Goal: Task Accomplishment & Management: Manage account settings

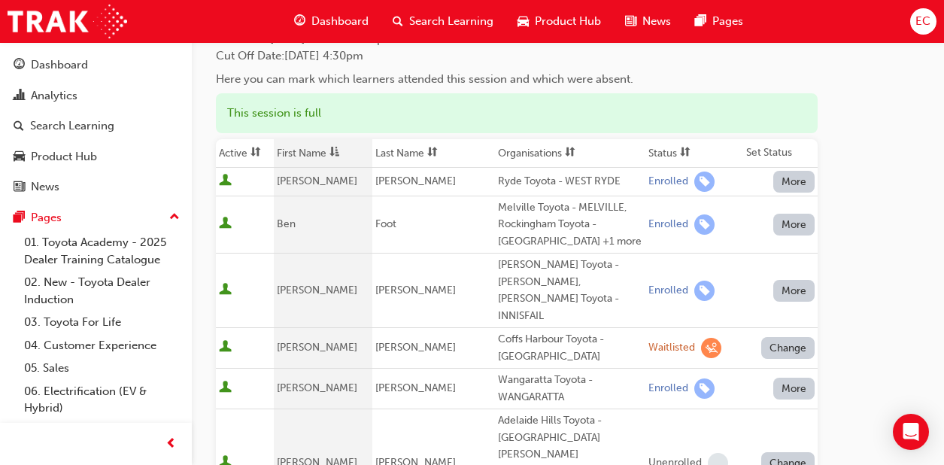
scroll to position [37, 0]
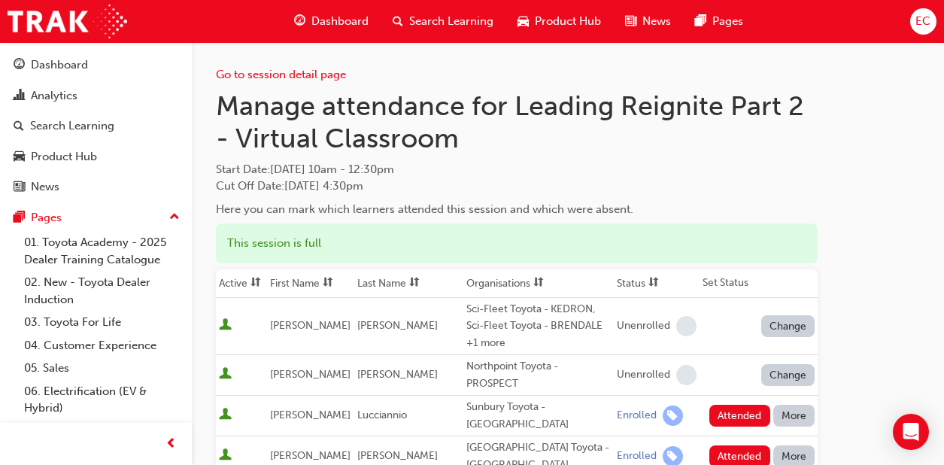
click at [318, 281] on th "First Name" at bounding box center [310, 283] width 87 height 29
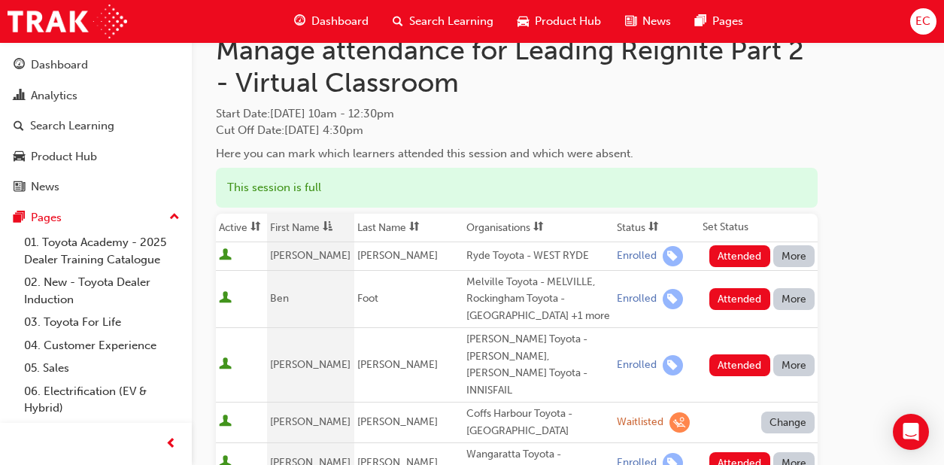
scroll to position [72, 0]
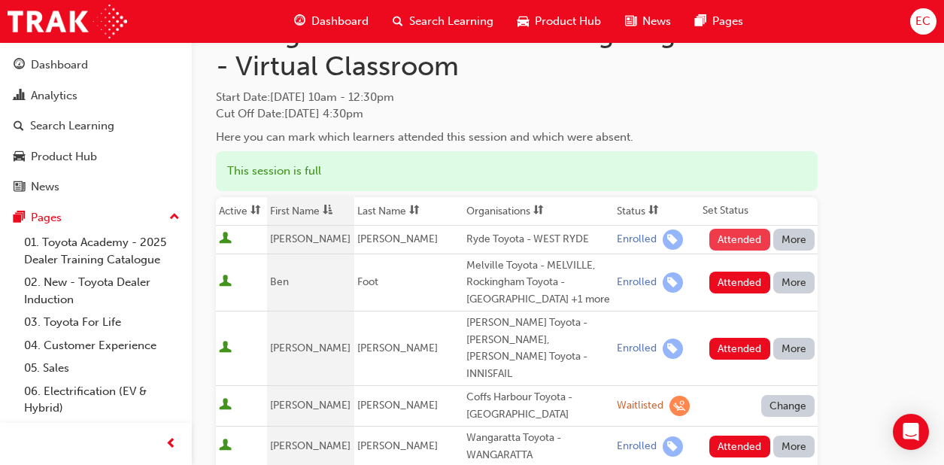
click at [761, 244] on button "Attended" at bounding box center [739, 240] width 61 height 22
click at [749, 278] on button "Attended" at bounding box center [739, 283] width 61 height 22
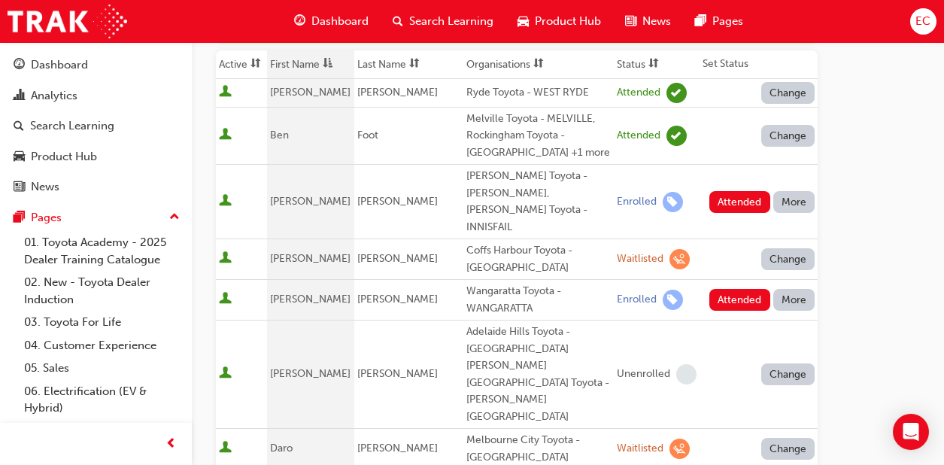
scroll to position [231, 0]
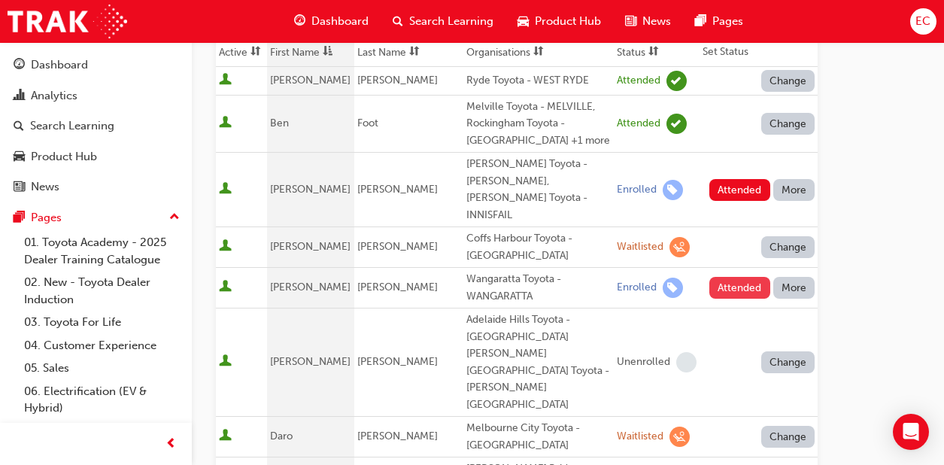
click at [731, 277] on button "Attended" at bounding box center [739, 288] width 61 height 22
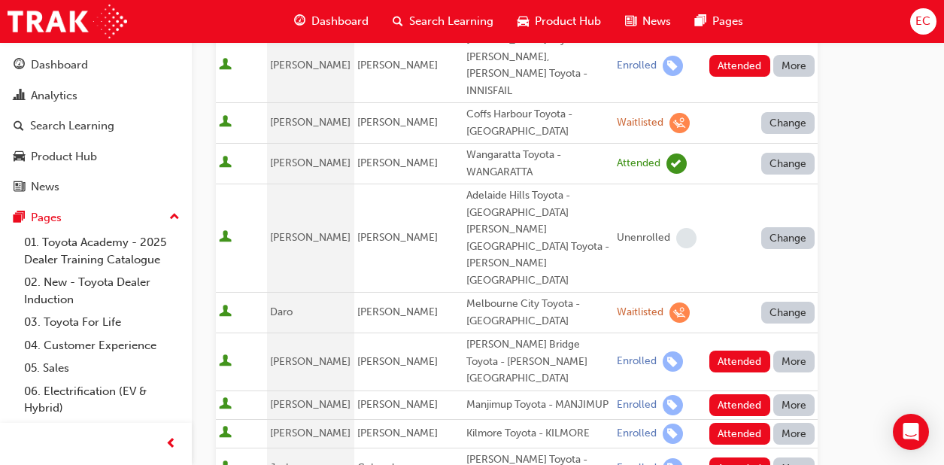
scroll to position [358, 0]
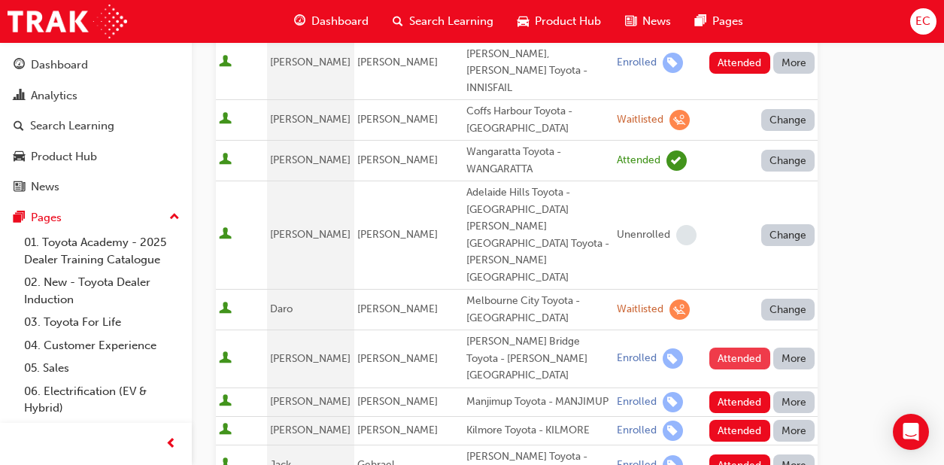
click at [725, 348] on button "Attended" at bounding box center [739, 359] width 61 height 22
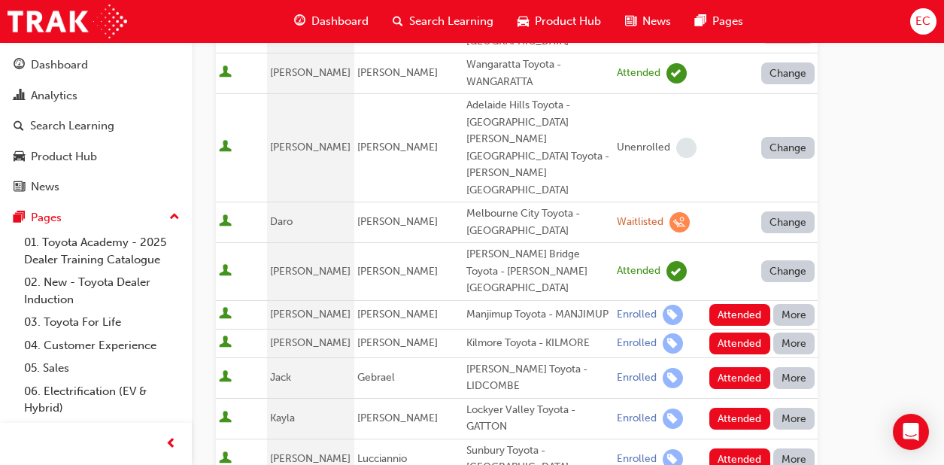
scroll to position [448, 0]
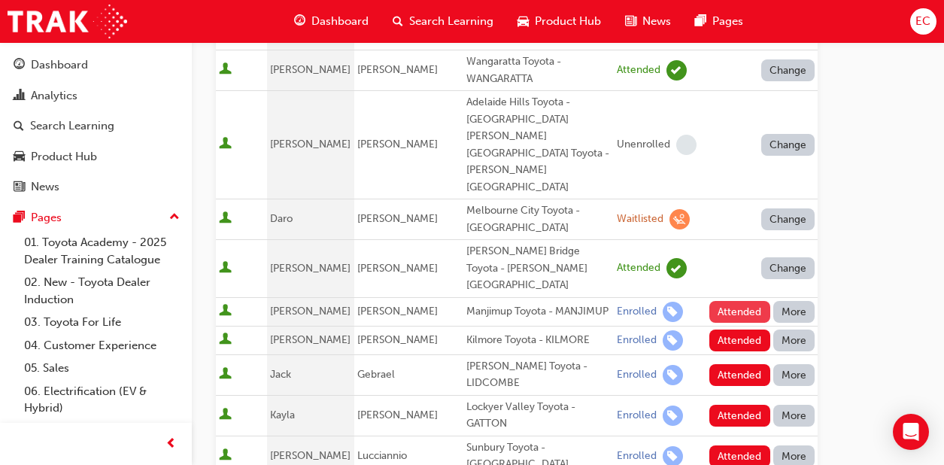
click at [729, 301] on button "Attended" at bounding box center [739, 312] width 61 height 22
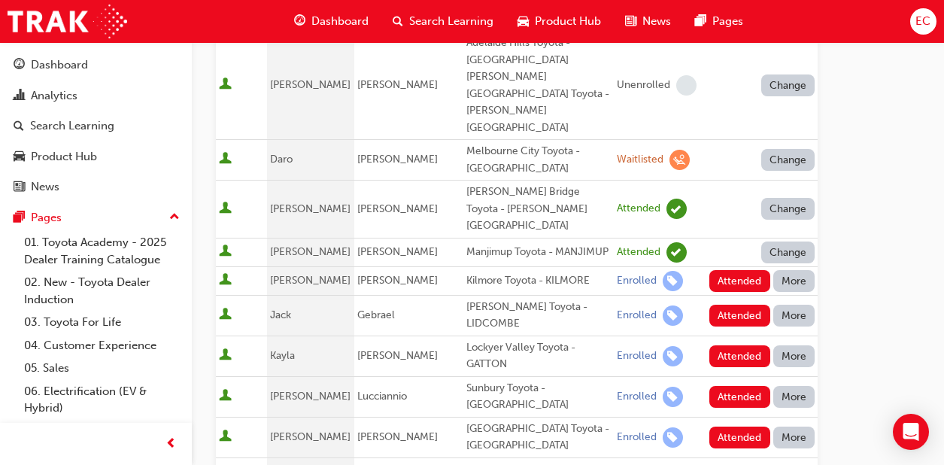
scroll to position [507, 0]
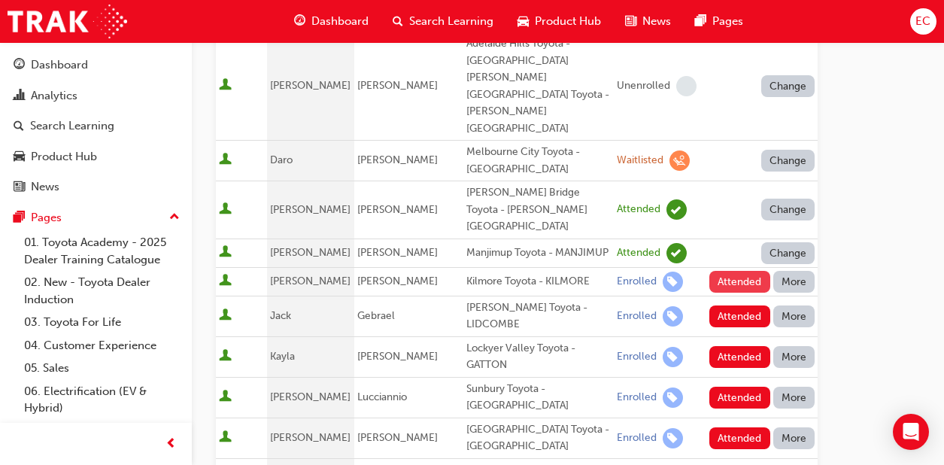
click at [731, 271] on button "Attended" at bounding box center [739, 282] width 61 height 22
click at [734, 305] on button "Attended" at bounding box center [739, 316] width 61 height 22
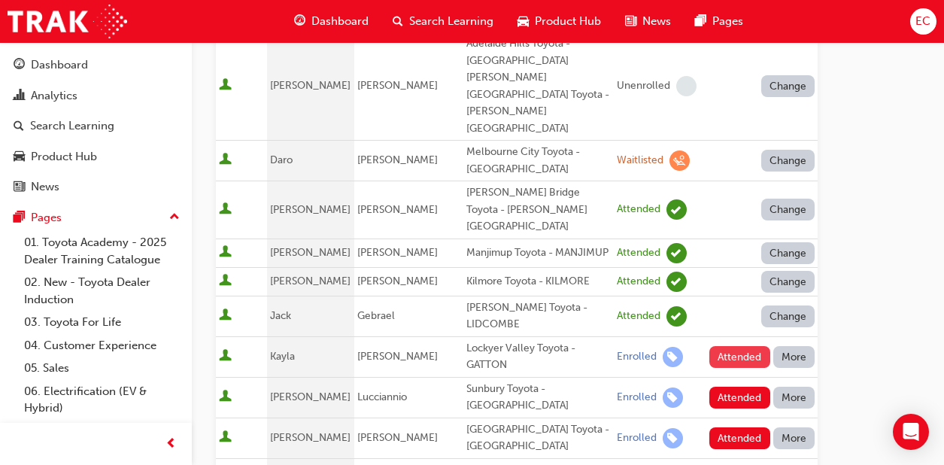
click at [737, 346] on button "Attended" at bounding box center [739, 357] width 61 height 22
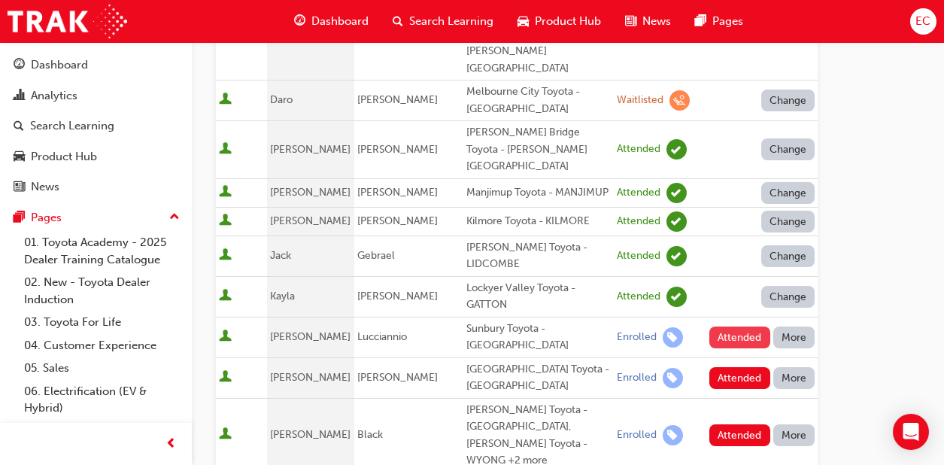
click at [747, 327] on button "Attended" at bounding box center [739, 338] width 61 height 22
click at [741, 424] on button "Attended" at bounding box center [739, 435] width 61 height 22
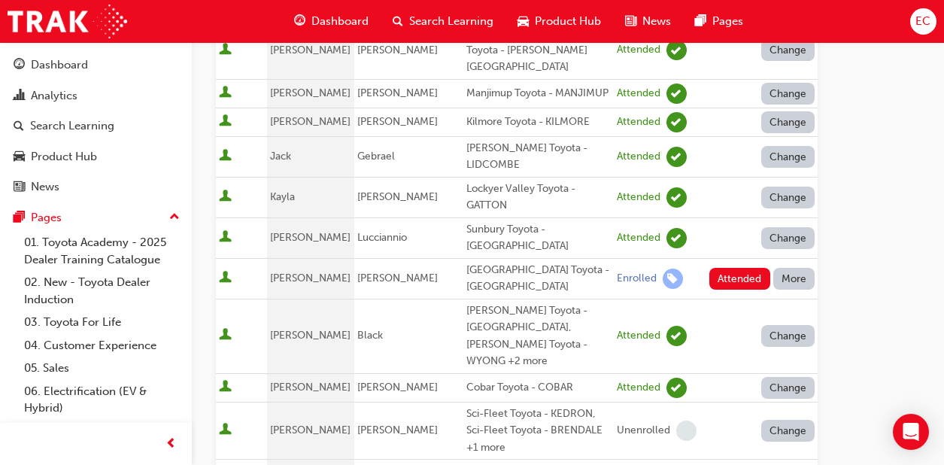
scroll to position [740, 0]
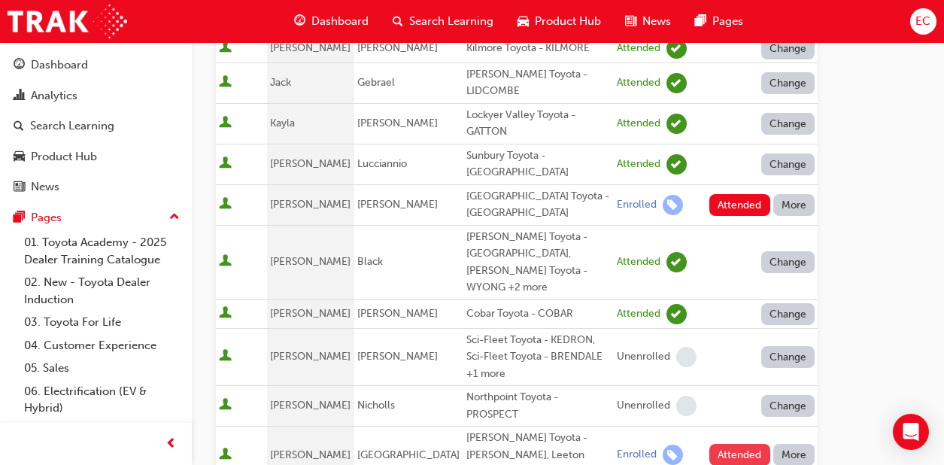
click at [740, 444] on button "Attended" at bounding box center [739, 455] width 61 height 22
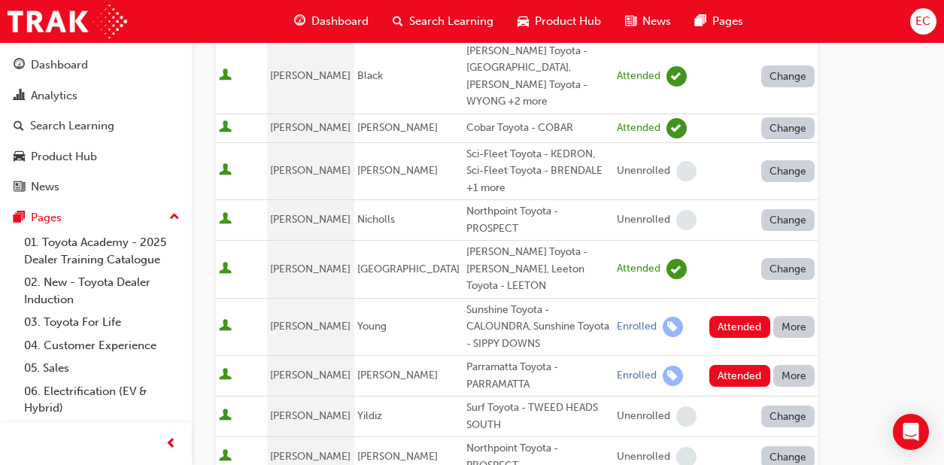
scroll to position [918, 0]
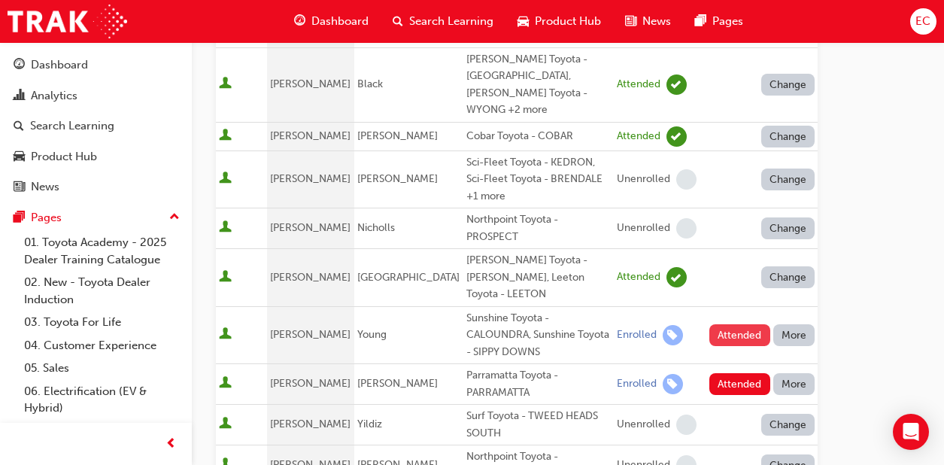
click at [765, 324] on button "Attended" at bounding box center [739, 335] width 61 height 22
click at [727, 373] on button "Attended" at bounding box center [739, 384] width 61 height 22
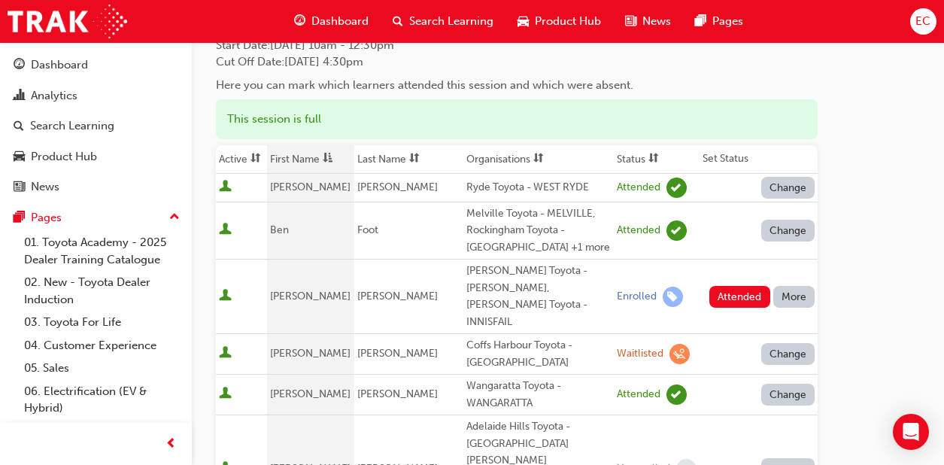
scroll to position [126, 0]
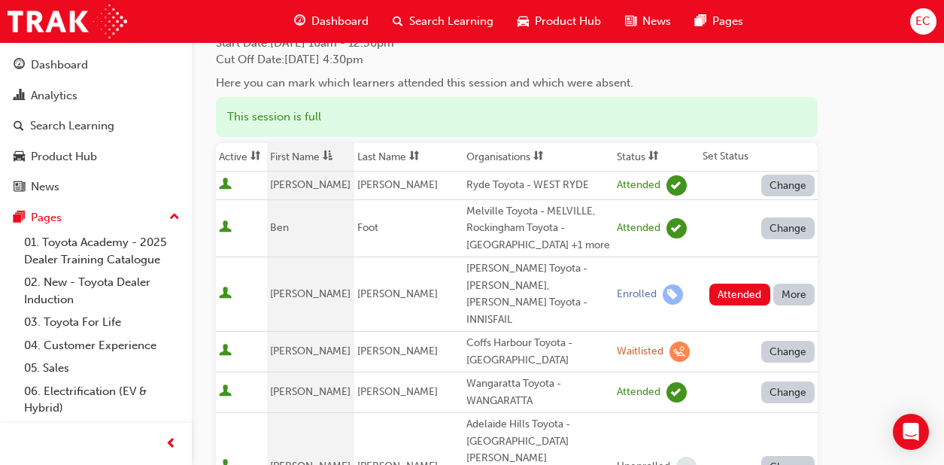
click at [795, 285] on button "More" at bounding box center [794, 295] width 42 height 22
click at [776, 315] on div "Absent" at bounding box center [772, 321] width 35 height 17
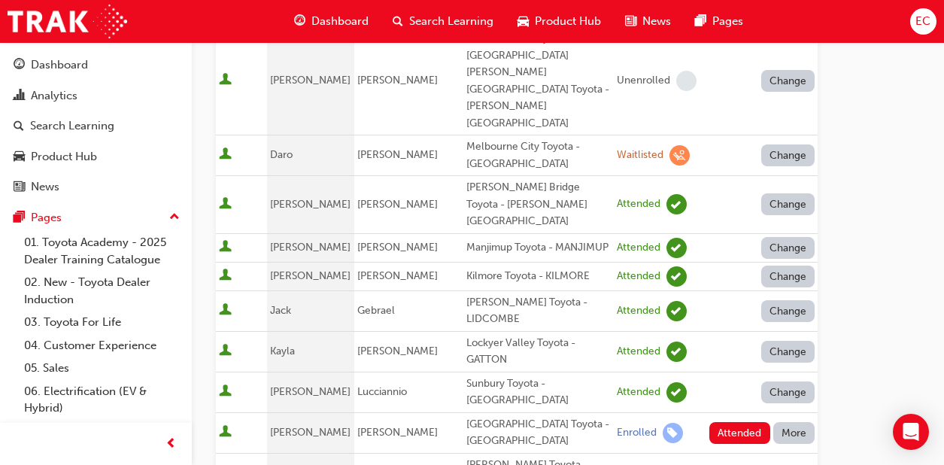
scroll to position [536, 0]
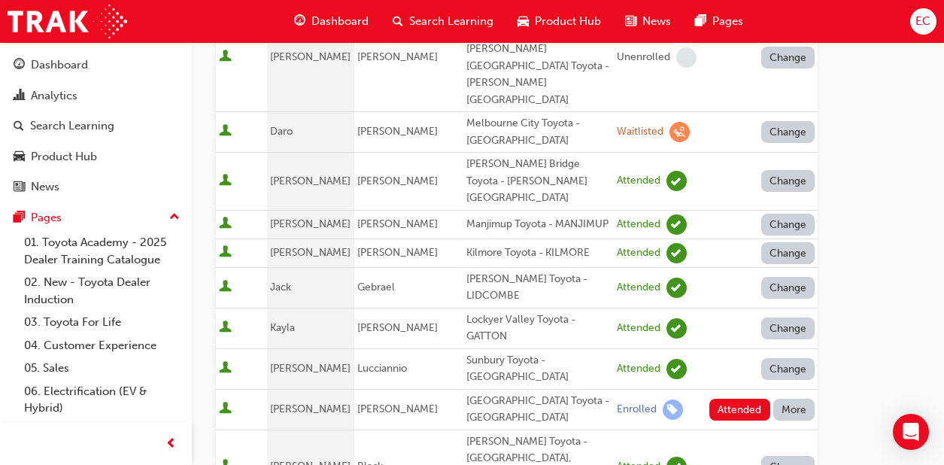
click at [782, 399] on button "More" at bounding box center [794, 410] width 42 height 22
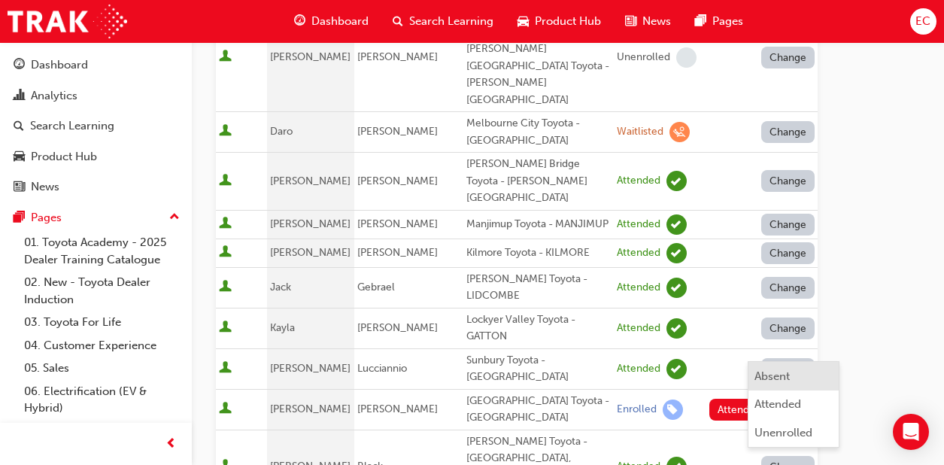
click at [761, 374] on div "Absent" at bounding box center [772, 376] width 35 height 17
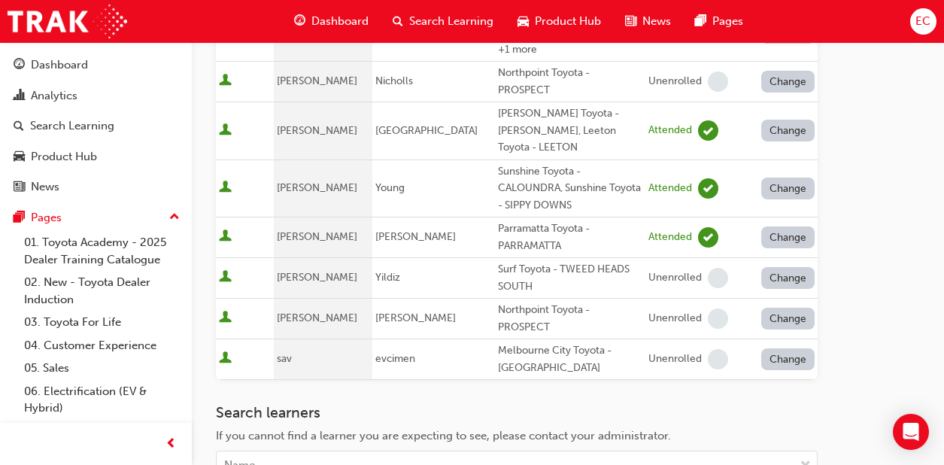
scroll to position [1143, 0]
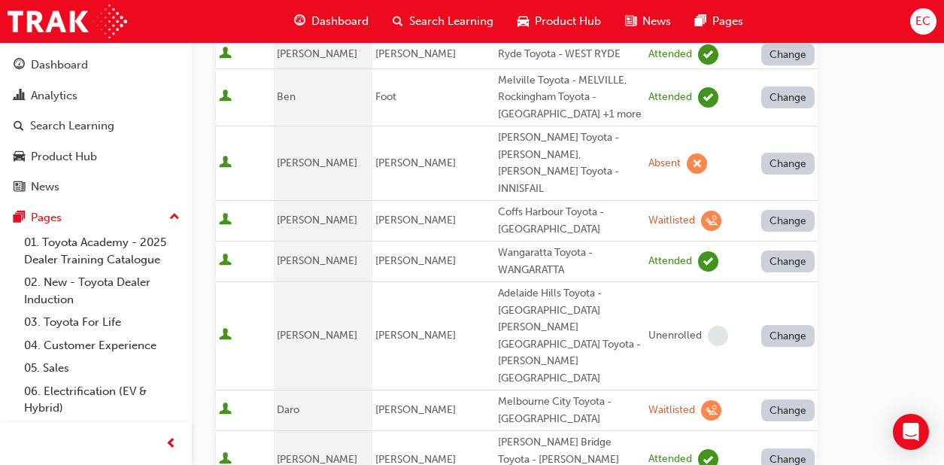
scroll to position [170, 0]
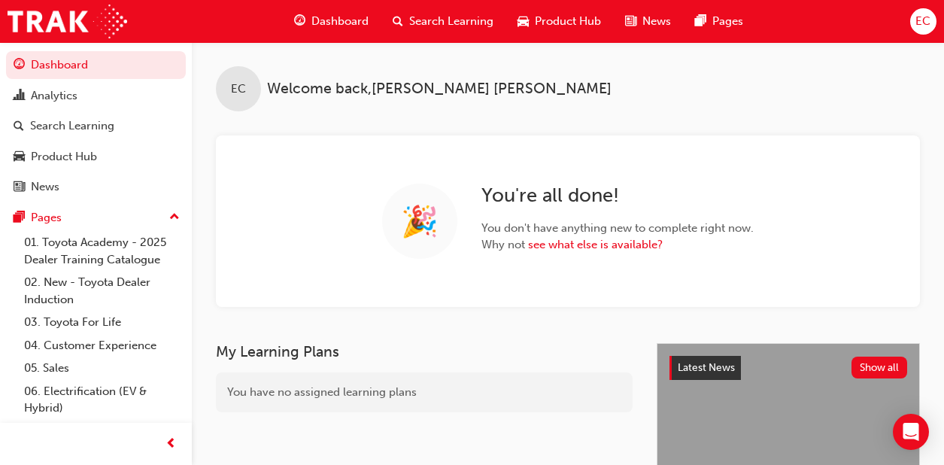
click at [449, 17] on span "Search Learning" at bounding box center [451, 21] width 84 height 17
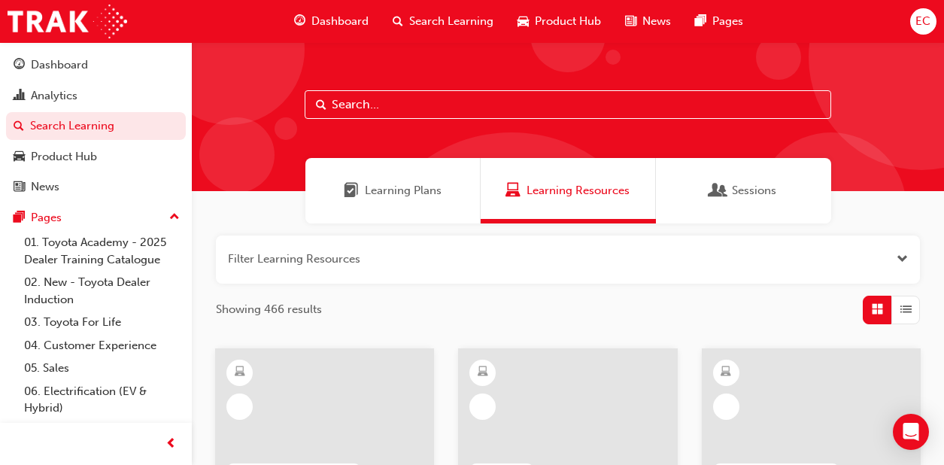
click at [400, 105] on input "text" at bounding box center [568, 104] width 527 height 29
type input "leading"
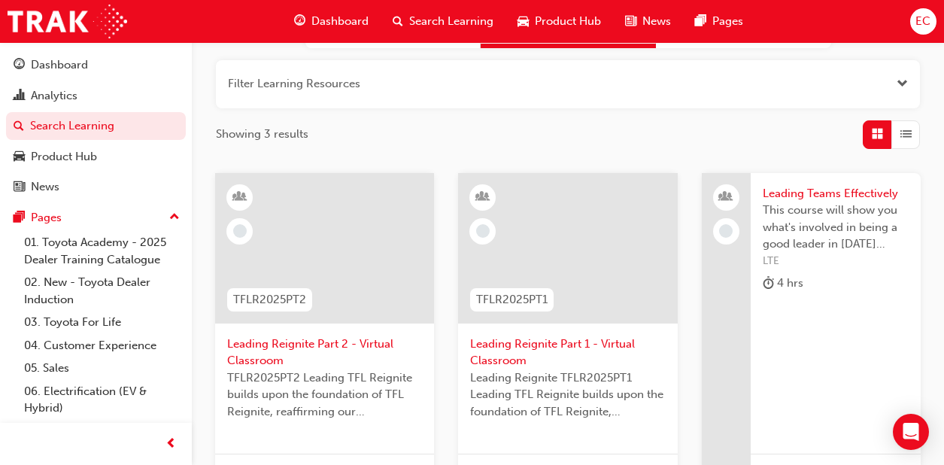
scroll to position [178, 0]
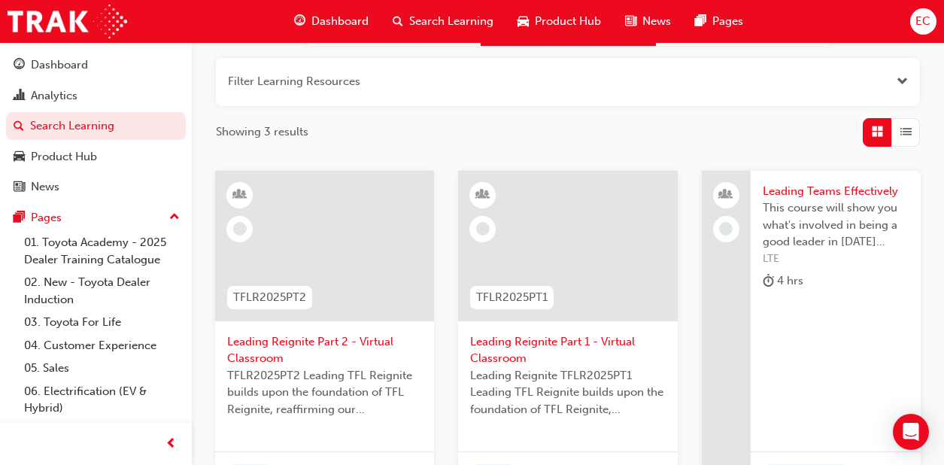
click at [328, 332] on div at bounding box center [324, 258] width 195 height 150
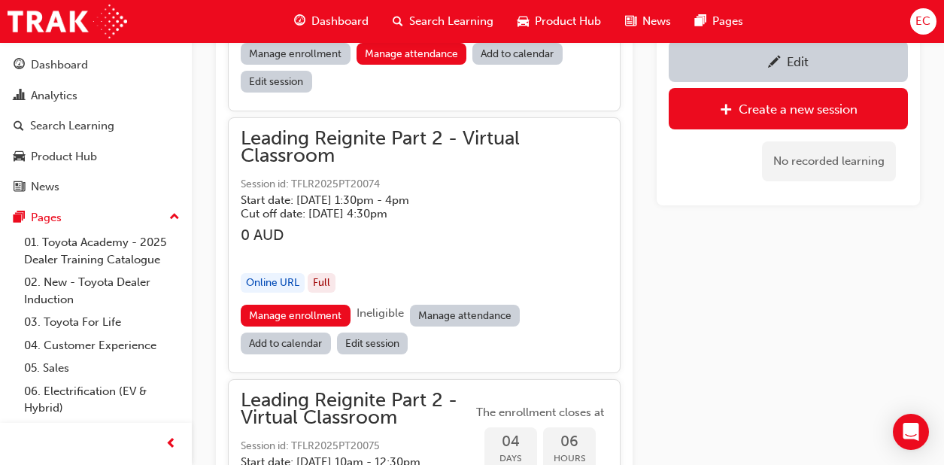
scroll to position [1399, 0]
click at [452, 318] on link "Manage attendance" at bounding box center [465, 316] width 111 height 22
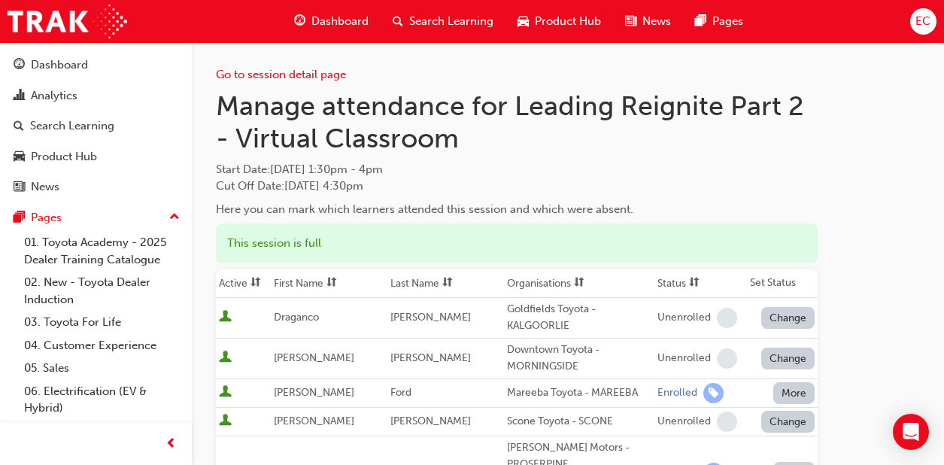
click at [331, 278] on th "First Name" at bounding box center [329, 283] width 117 height 29
